Goal: Task Accomplishment & Management: Manage account settings

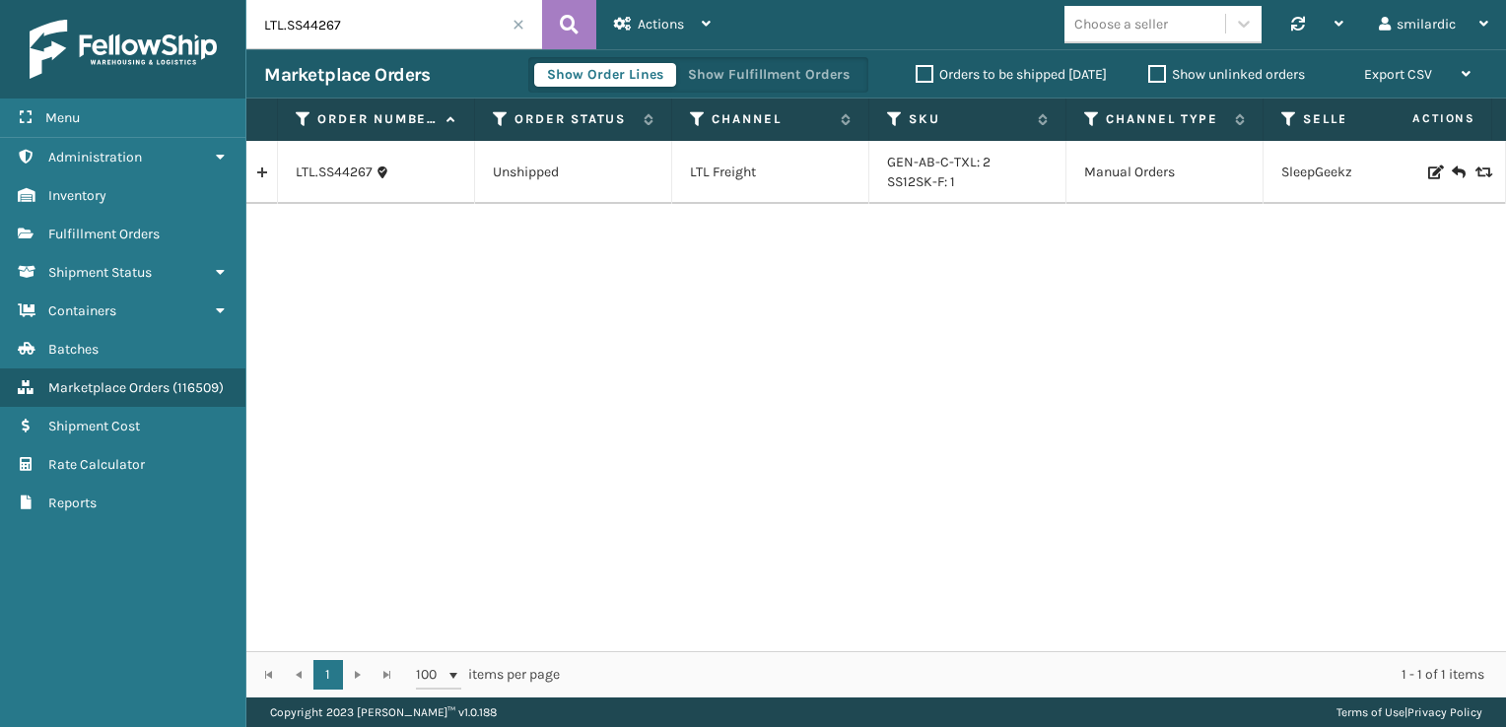
click at [350, 40] on input "LTL.SS44267" at bounding box center [394, 24] width 296 height 49
paste input "632134116982"
type input "6321341169827"
click at [576, 17] on icon at bounding box center [569, 25] width 19 height 30
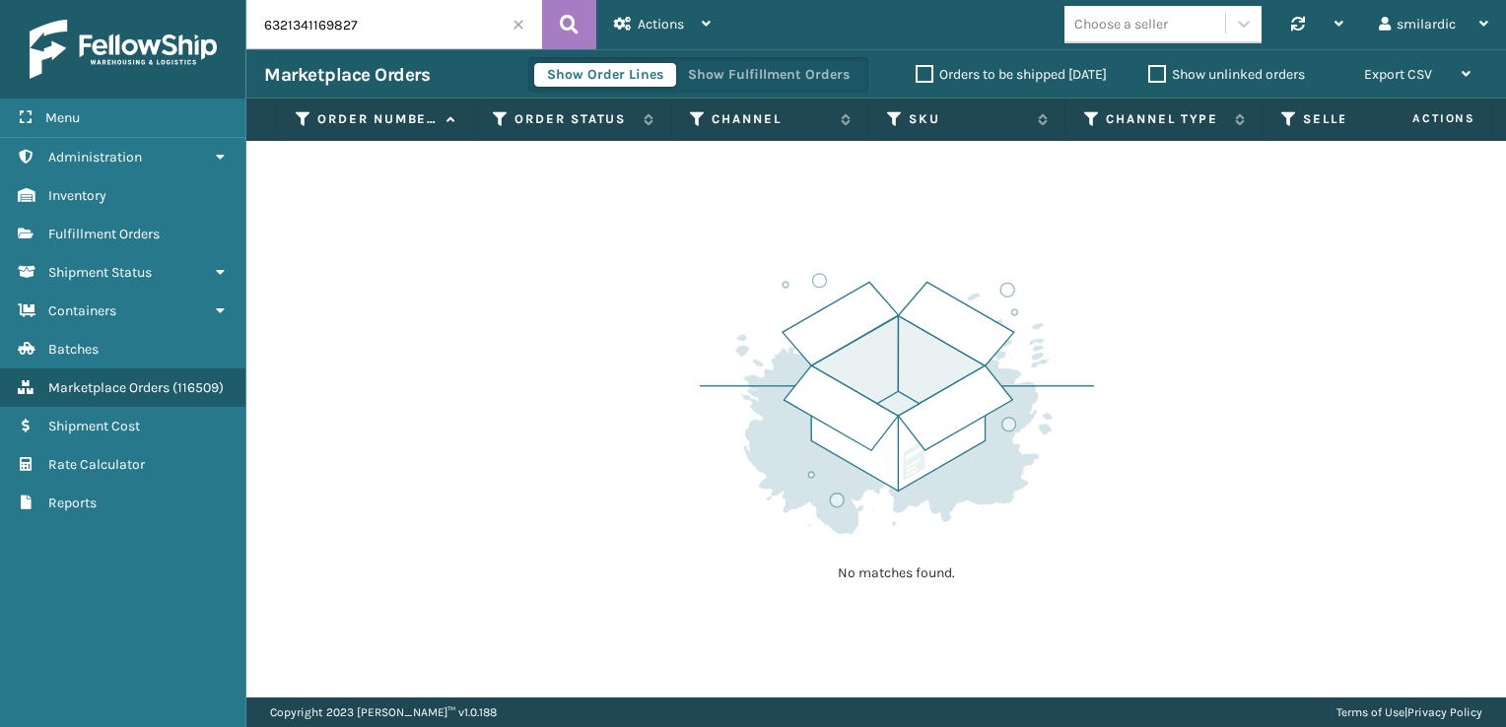
click at [367, 34] on input "6321341169827" at bounding box center [394, 24] width 296 height 49
paste input "SO2441391"
type input "SO2441391"
click at [583, 30] on button at bounding box center [569, 24] width 54 height 49
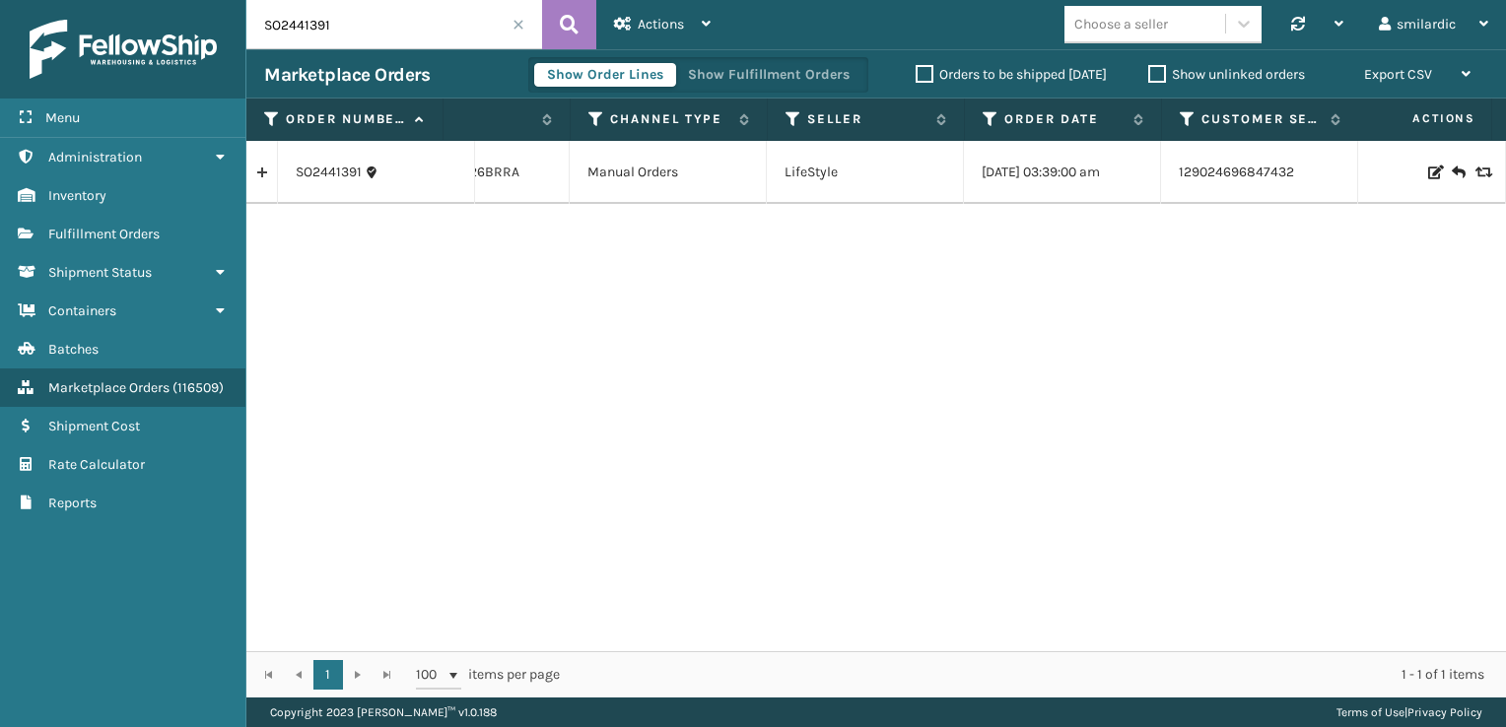
scroll to position [0, 511]
click at [679, 25] on span "Actions" at bounding box center [661, 24] width 46 height 17
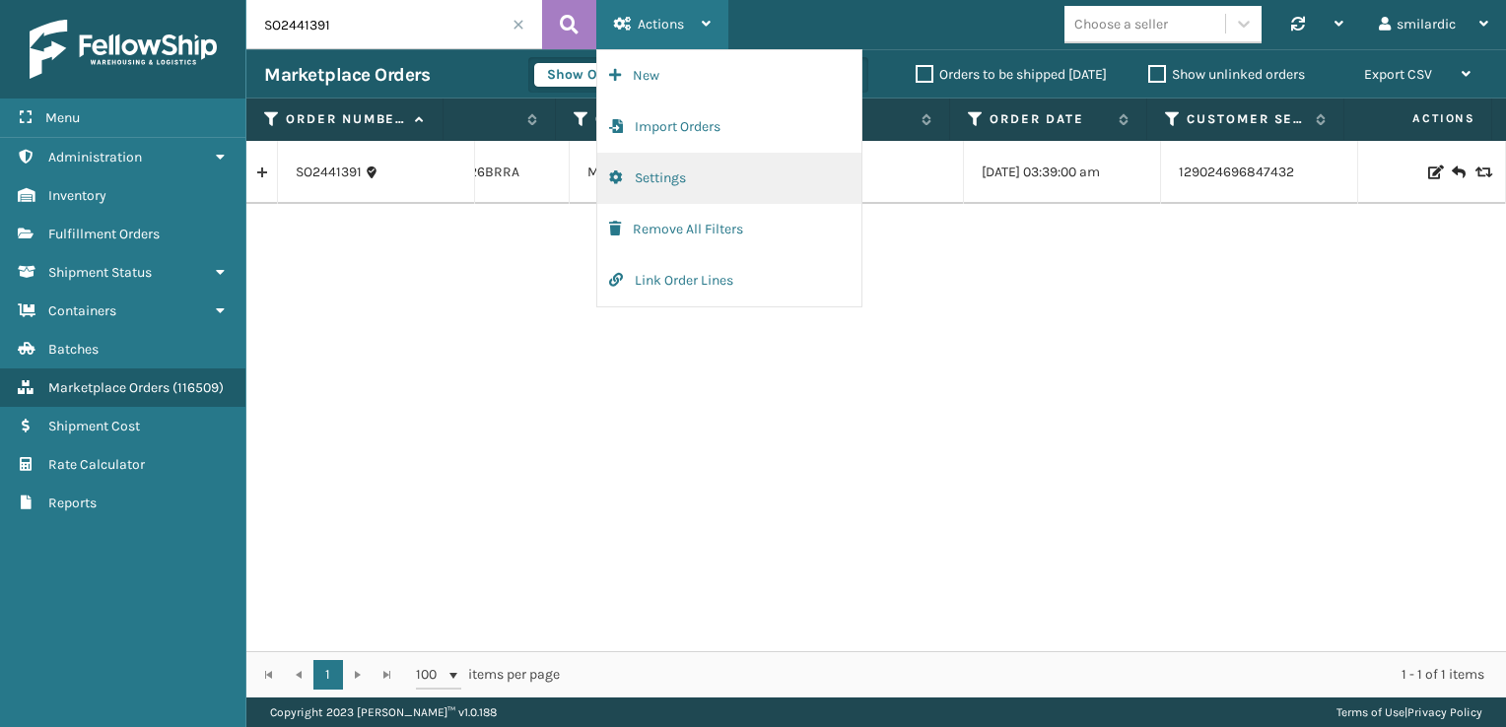
click at [665, 183] on button "Settings" at bounding box center [729, 178] width 264 height 51
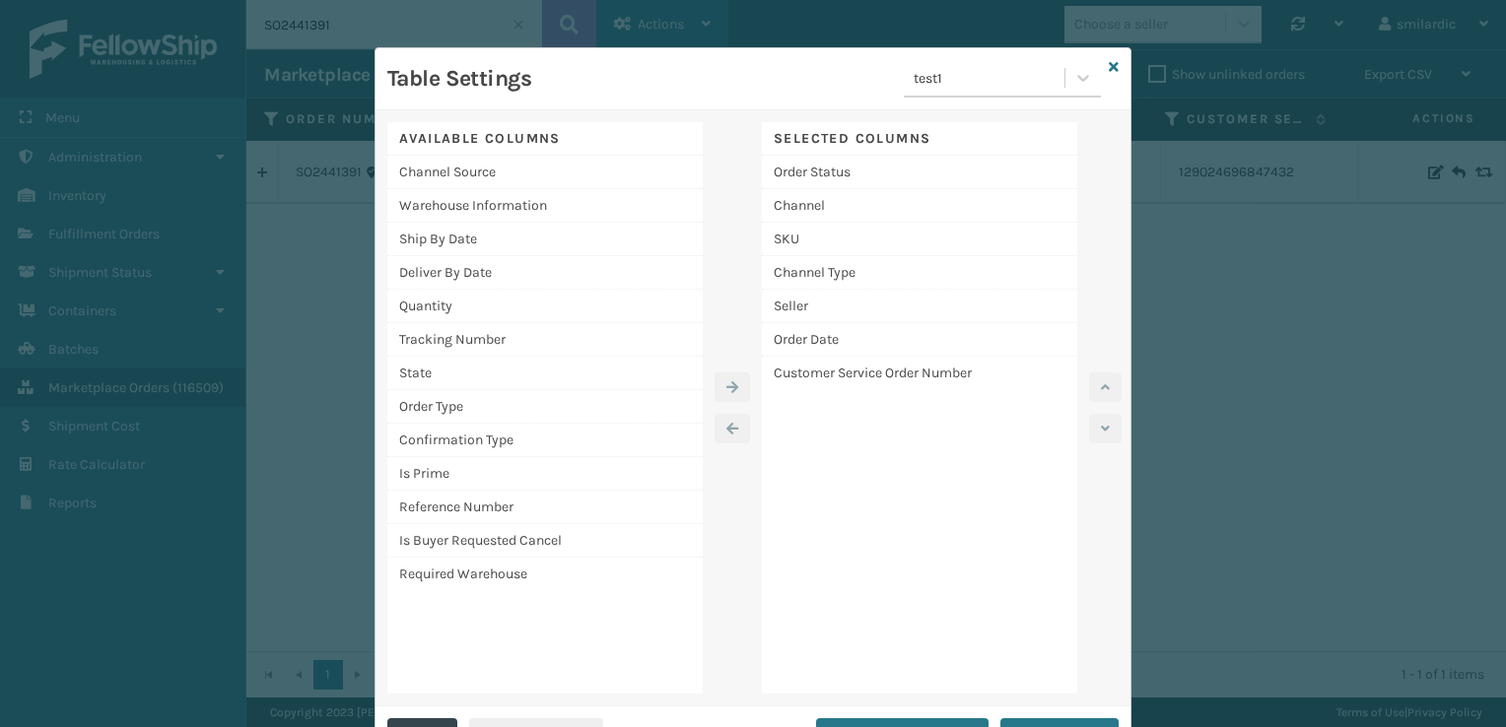
scroll to position [38, 0]
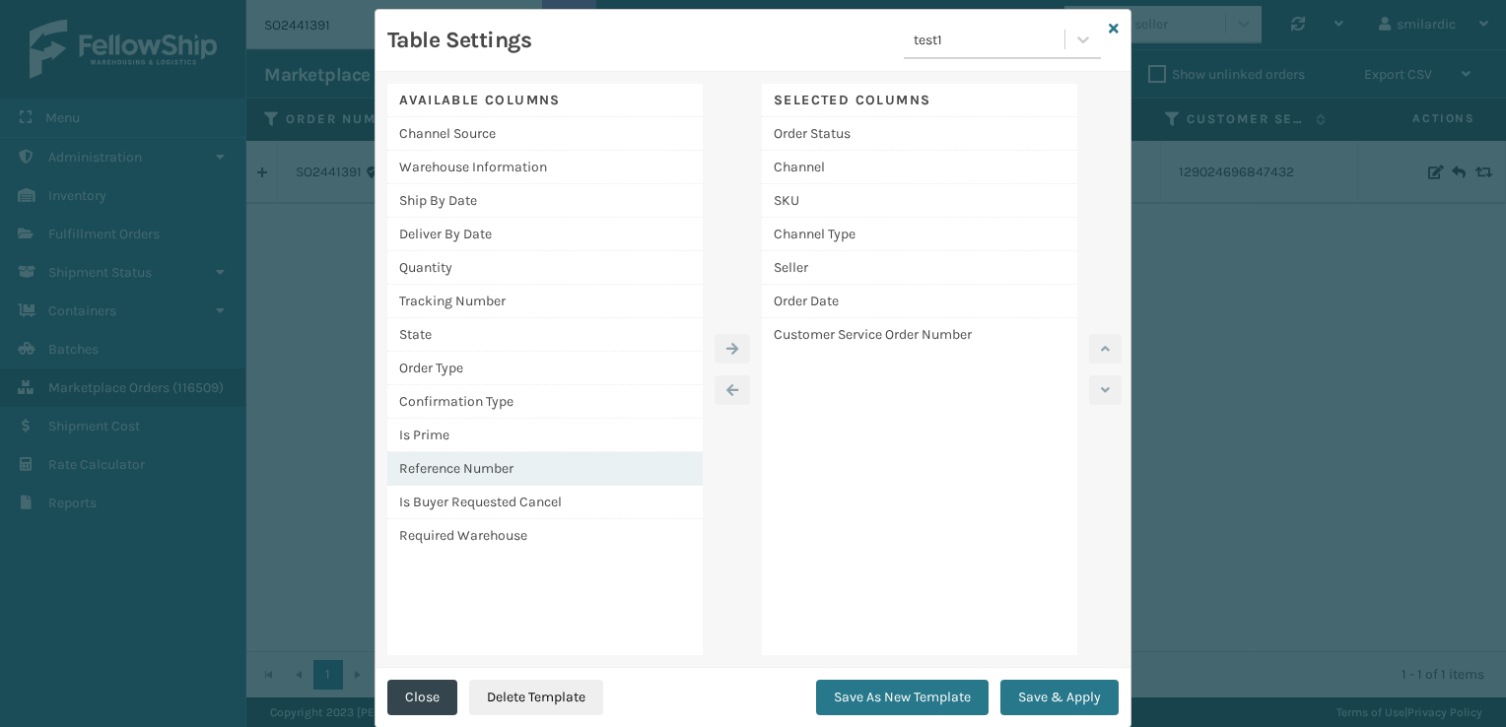
click at [544, 465] on div "Reference Number" at bounding box center [544, 469] width 315 height 34
click at [726, 353] on icon "button" at bounding box center [732, 349] width 12 height 14
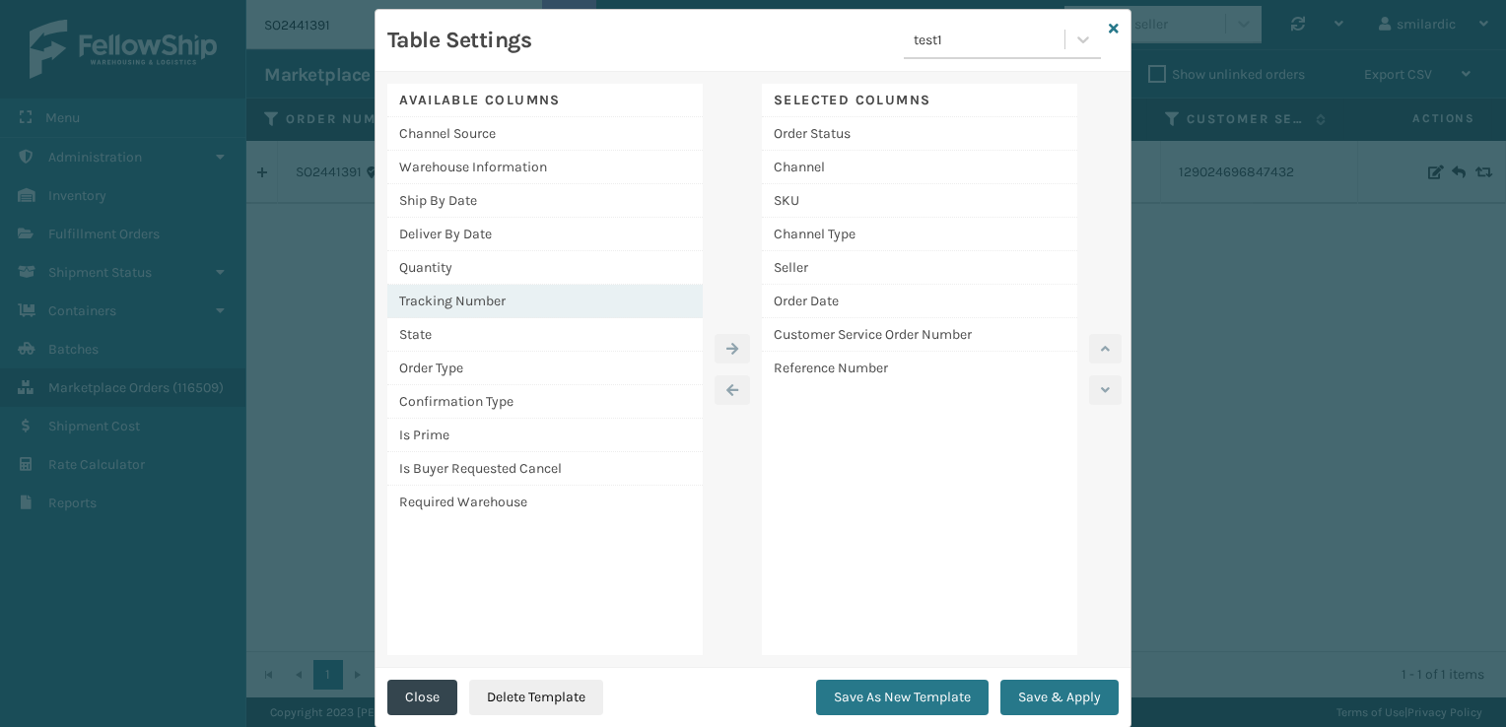
click at [538, 302] on div "Tracking Number" at bounding box center [544, 302] width 315 height 34
click at [726, 350] on icon "button" at bounding box center [732, 349] width 12 height 14
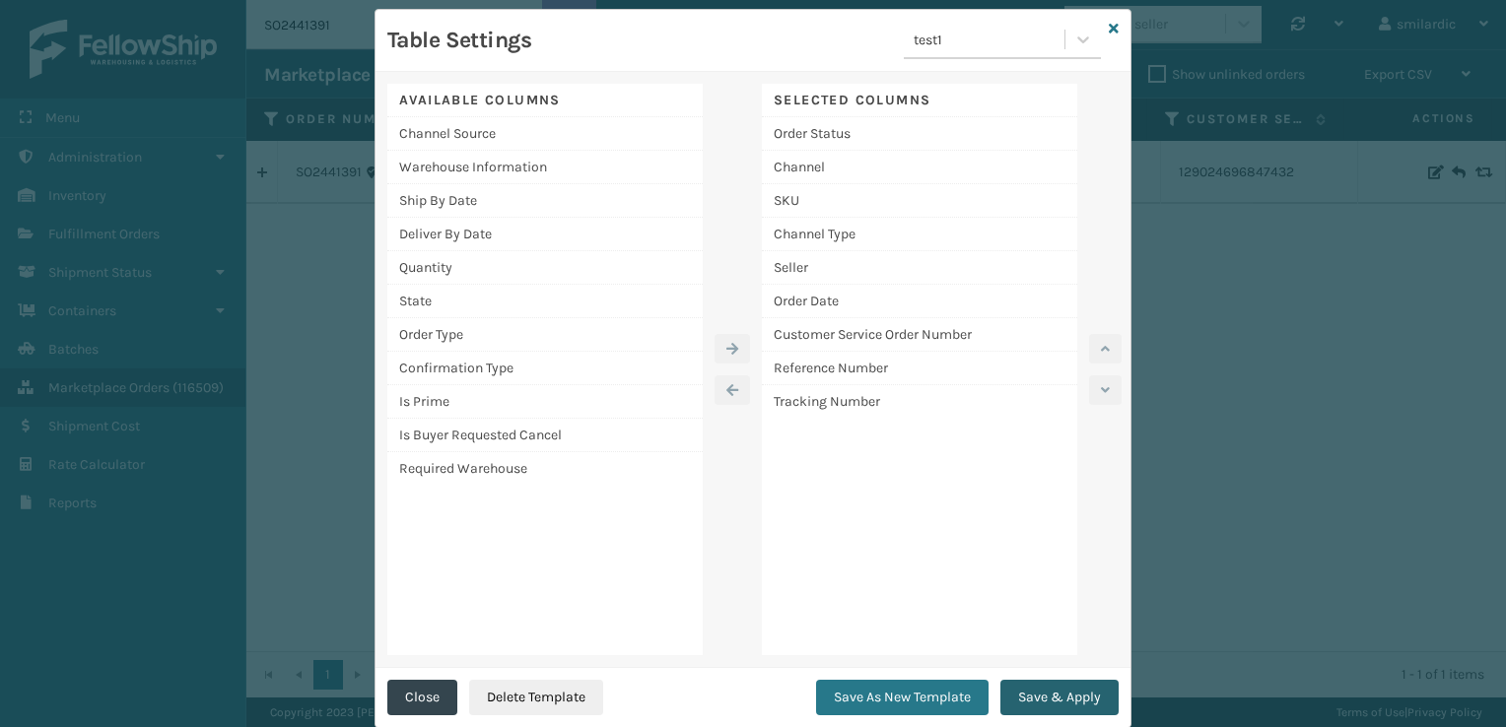
click at [1054, 688] on button "Save & Apply" at bounding box center [1059, 697] width 118 height 35
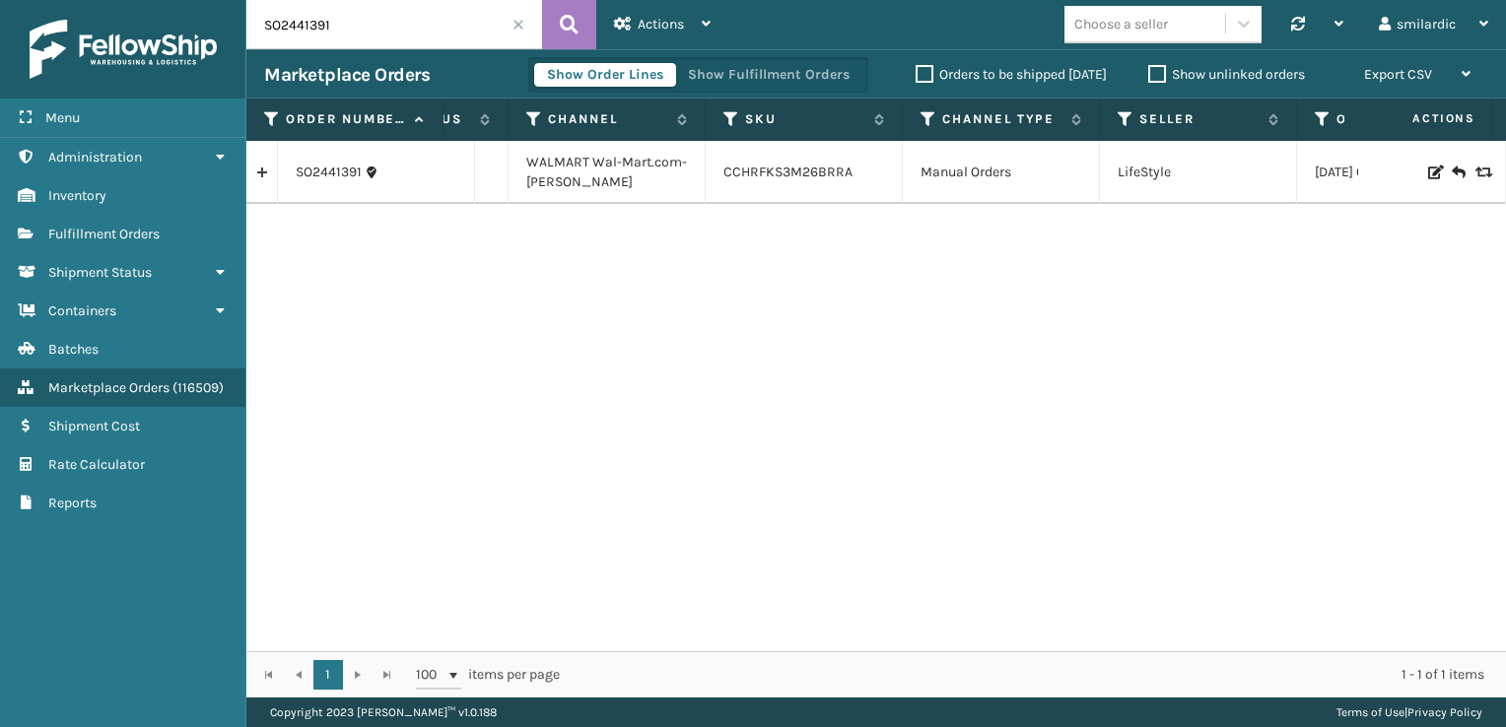
scroll to position [0, 134]
